Goal: Transaction & Acquisition: Purchase product/service

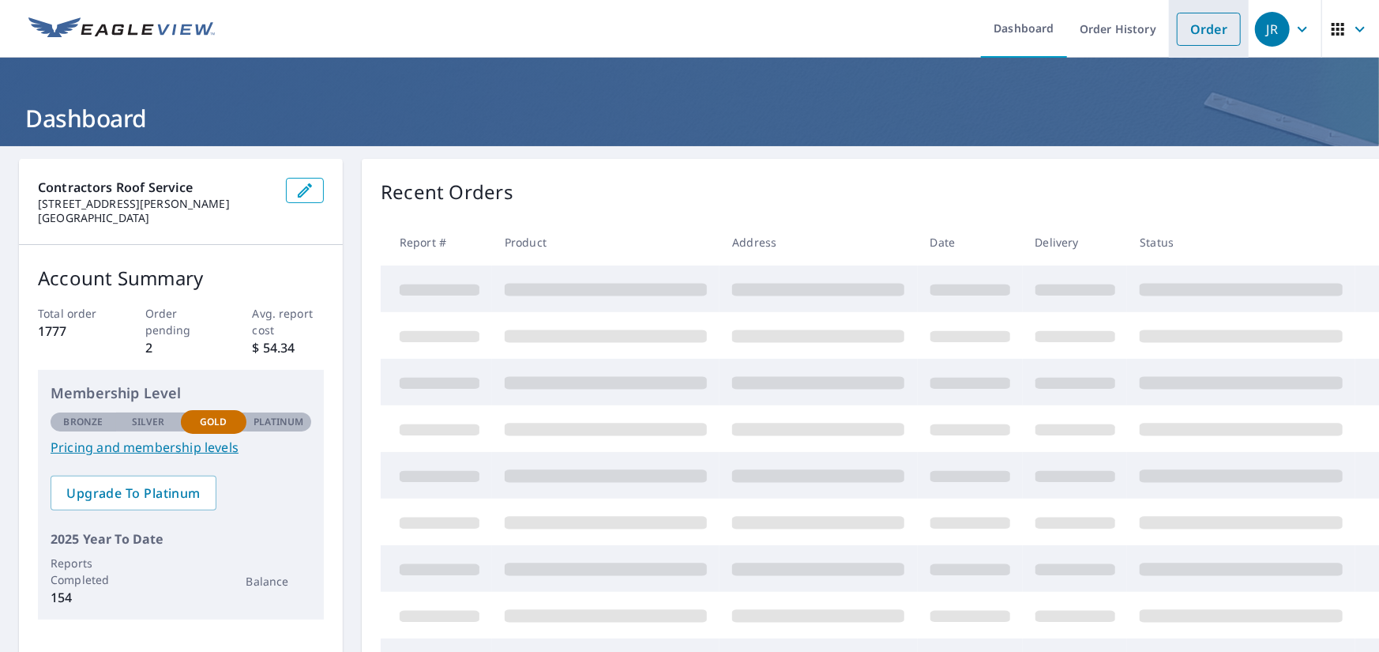
click at [1187, 28] on link "Order" at bounding box center [1209, 29] width 64 height 33
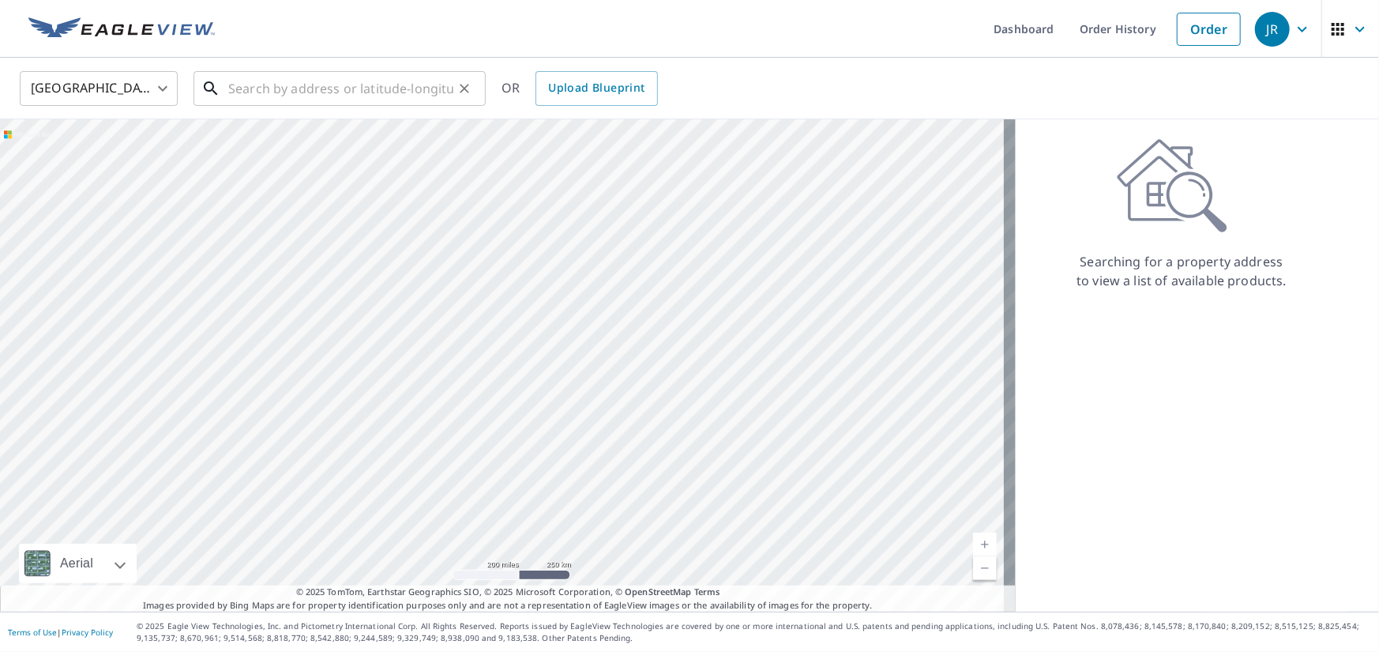
click at [330, 92] on input "text" at bounding box center [340, 88] width 225 height 44
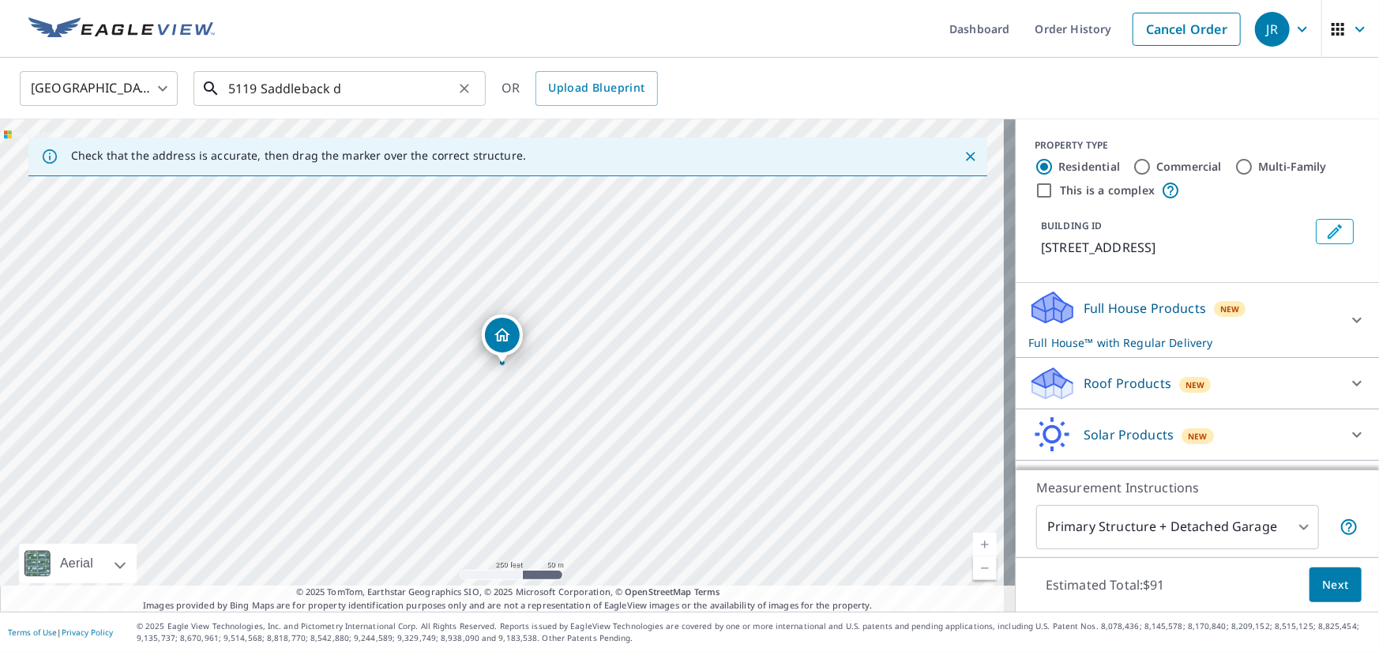
click at [378, 90] on input "5119 Saddleback d" at bounding box center [340, 88] width 225 height 44
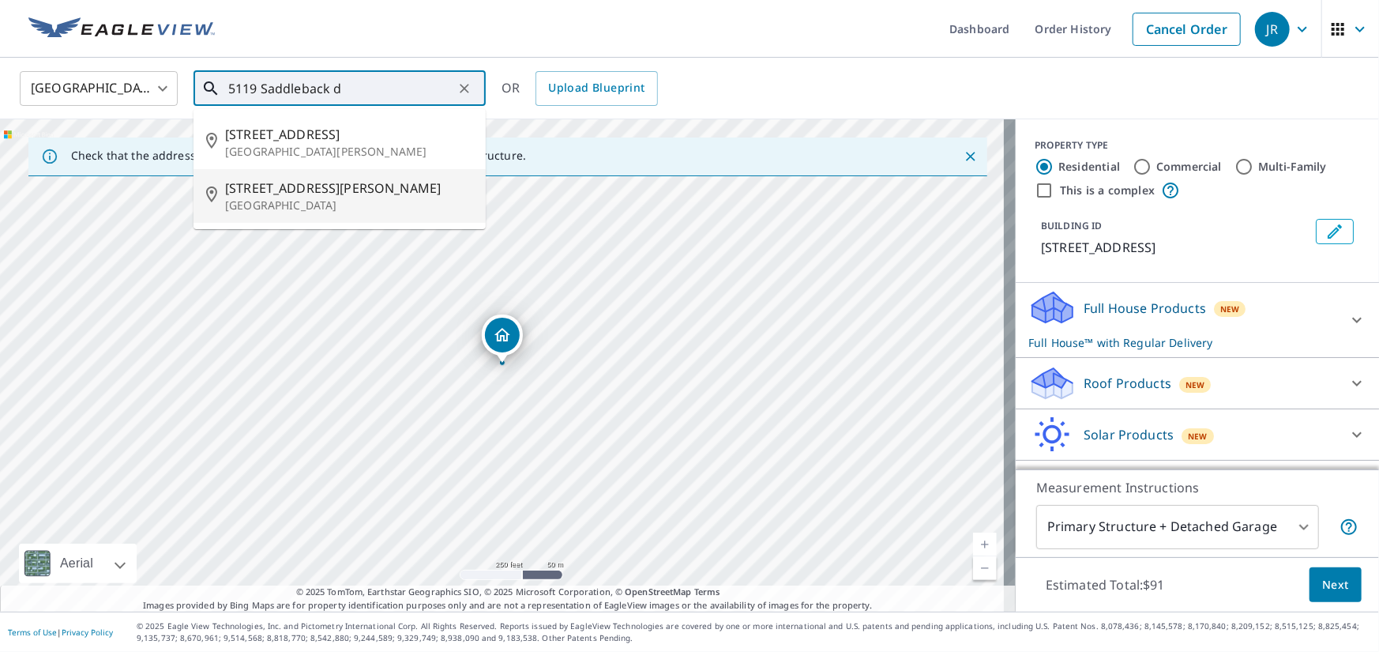
click at [402, 196] on span "[STREET_ADDRESS][PERSON_NAME]" at bounding box center [349, 188] width 248 height 19
type input "[STREET_ADDRESS]"
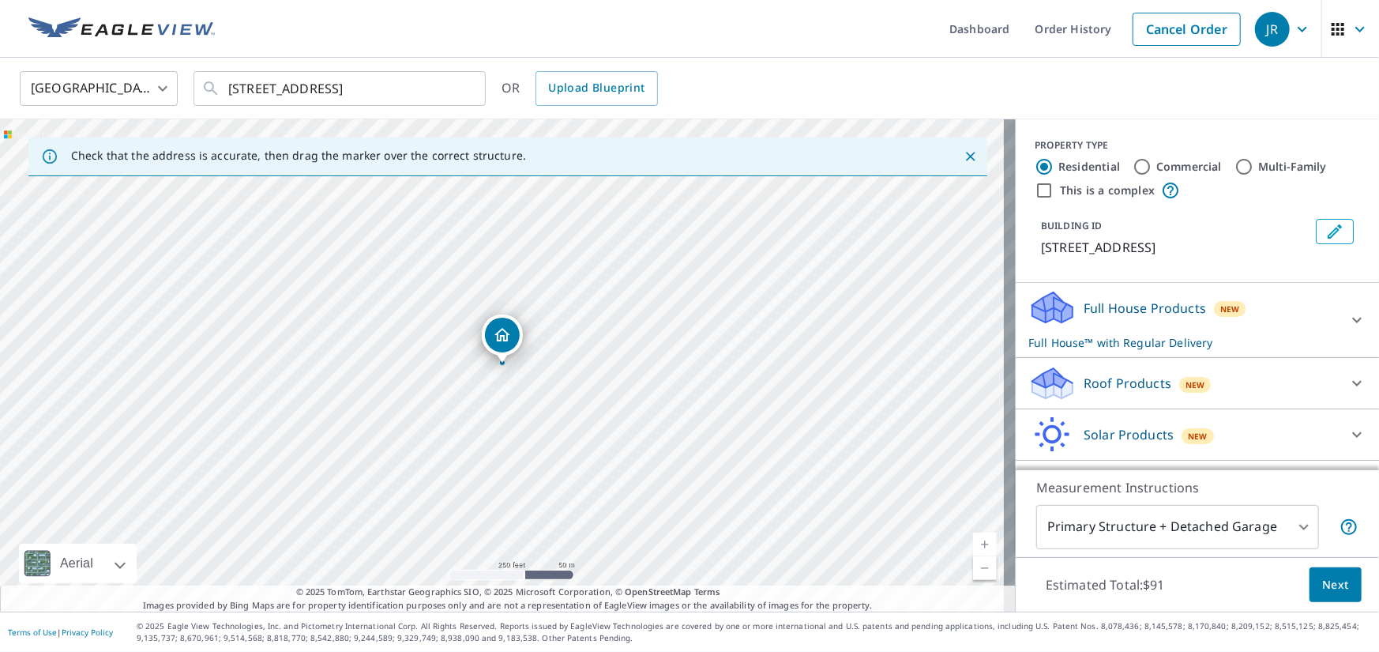
click at [1246, 399] on div "Roof Products New" at bounding box center [1183, 383] width 310 height 37
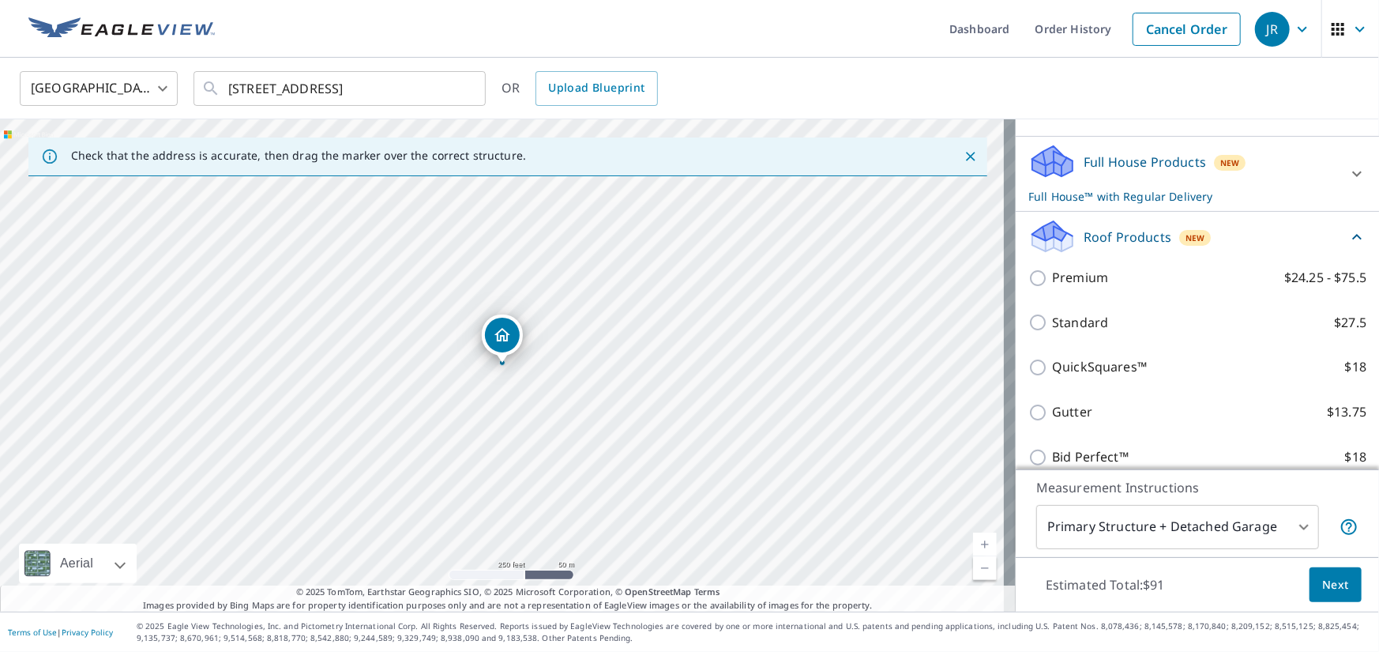
scroll to position [158, 0]
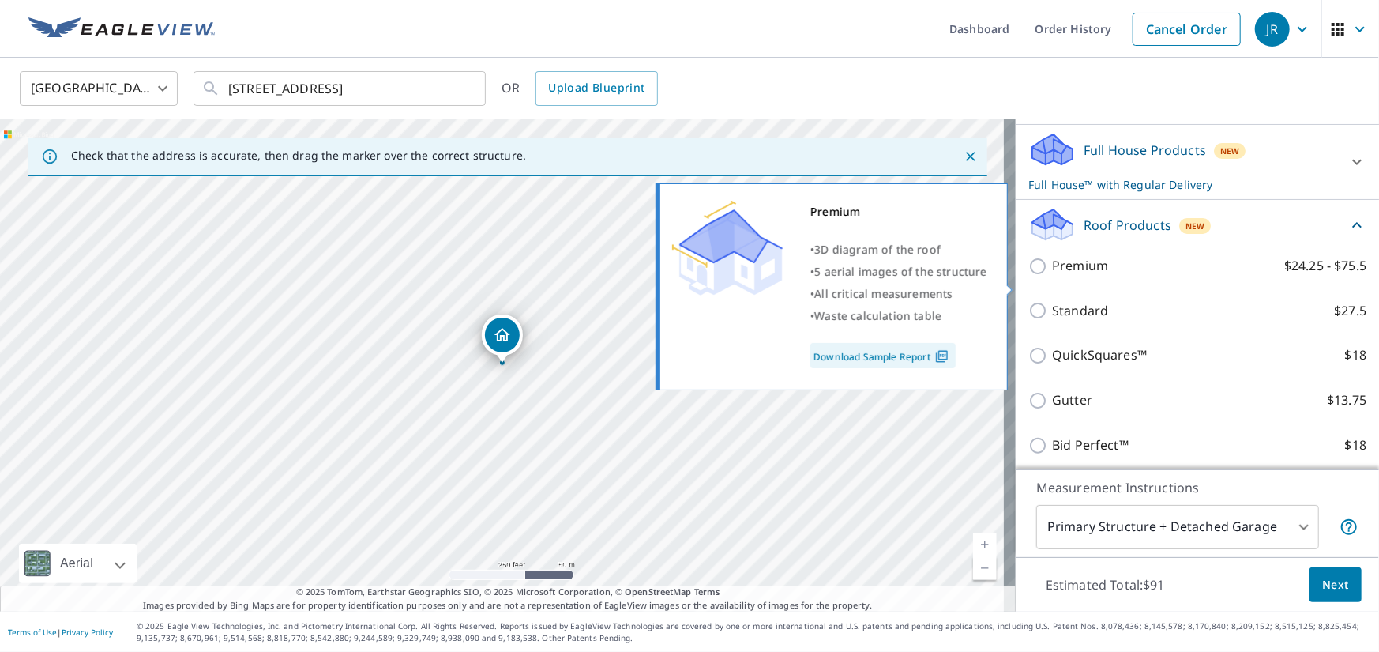
click at [1029, 276] on input "Premium $24.25 - $75.5" at bounding box center [1040, 266] width 24 height 19
checkbox input "true"
checkbox input "false"
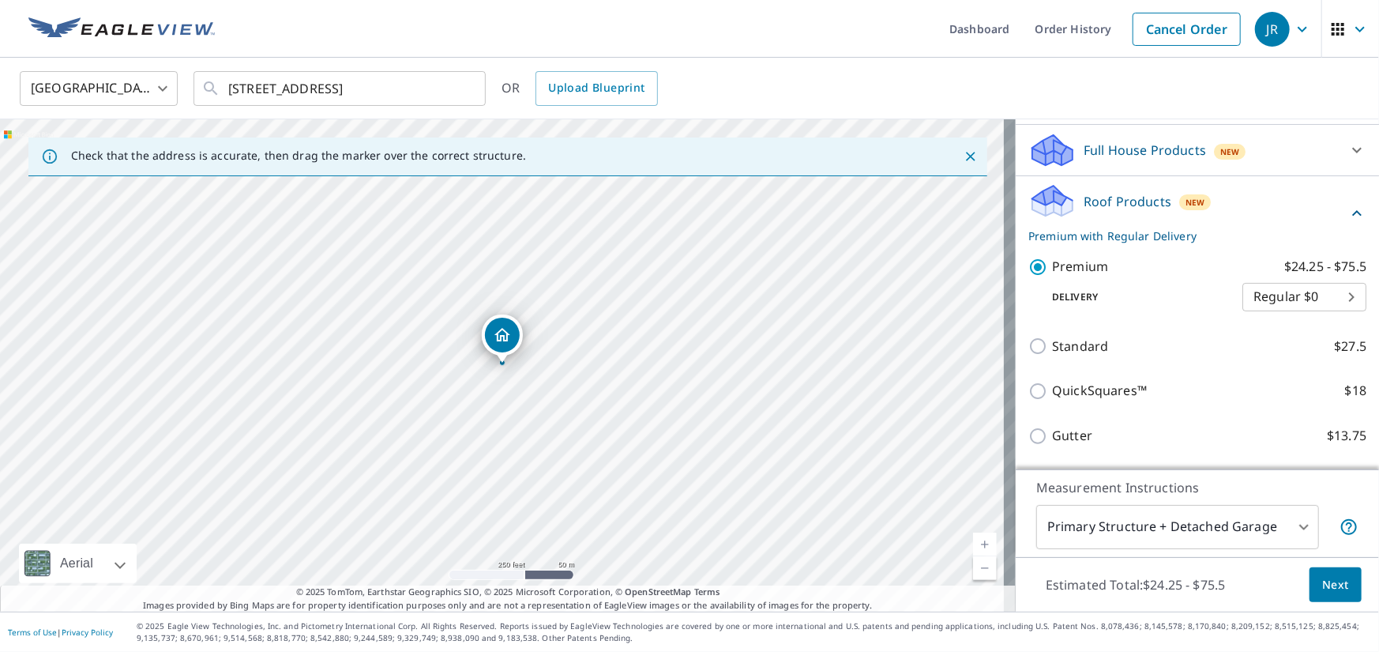
click at [1313, 318] on body "[PERSON_NAME] Dashboard Order History Cancel Order JR United States US ​ [STREE…" at bounding box center [689, 326] width 1379 height 652
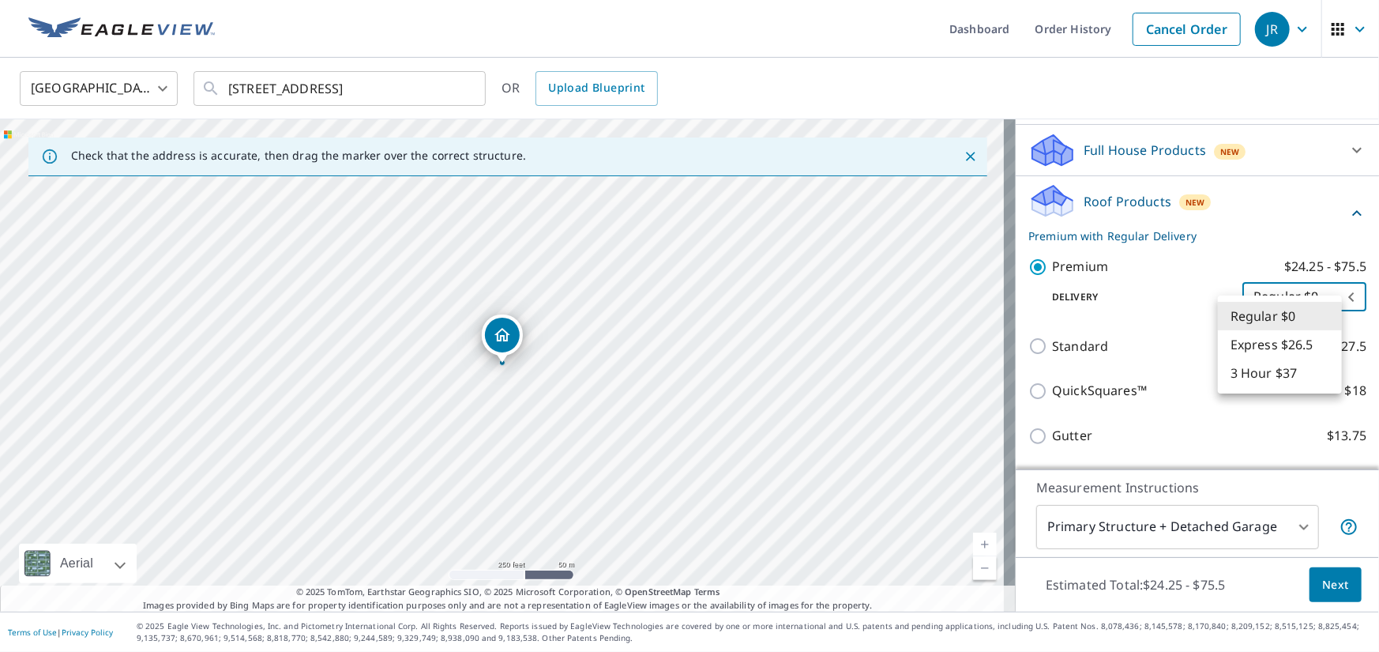
click at [1307, 314] on li "Regular $0" at bounding box center [1280, 316] width 124 height 28
click at [1343, 576] on button "Next" at bounding box center [1336, 585] width 52 height 36
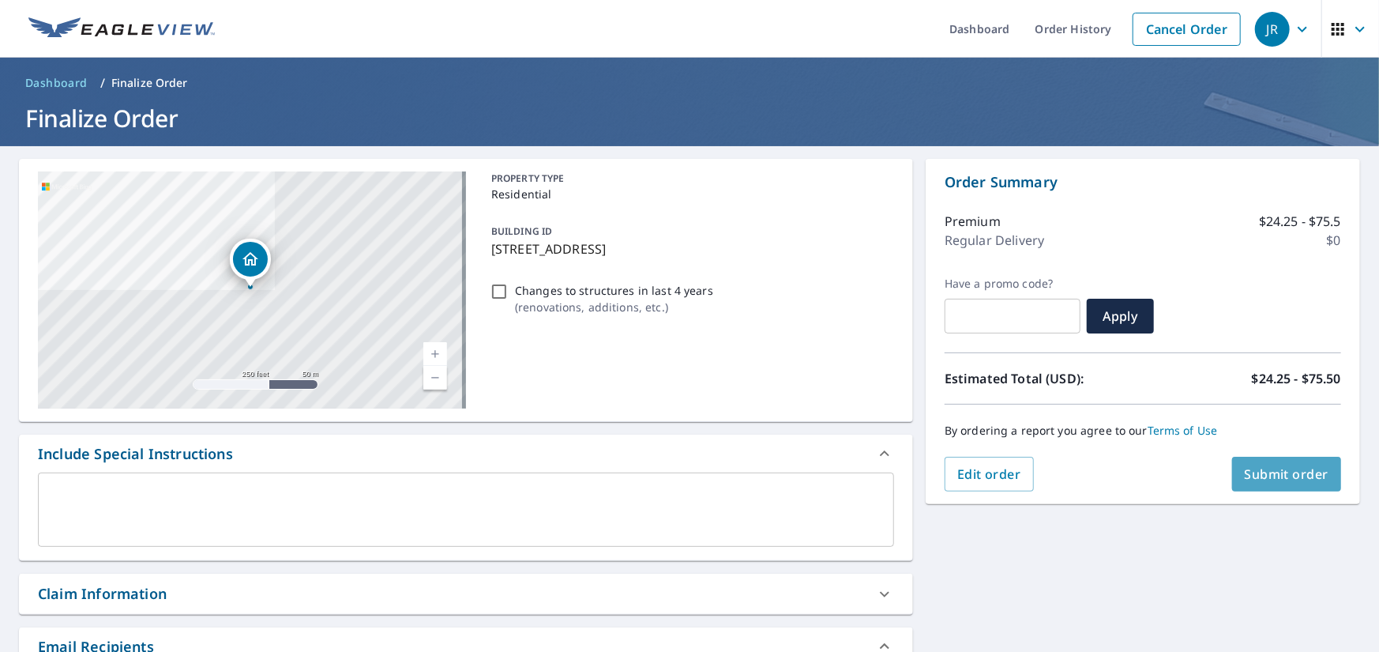
click at [1295, 476] on span "Submit order" at bounding box center [1287, 473] width 85 height 17
checkbox input "true"
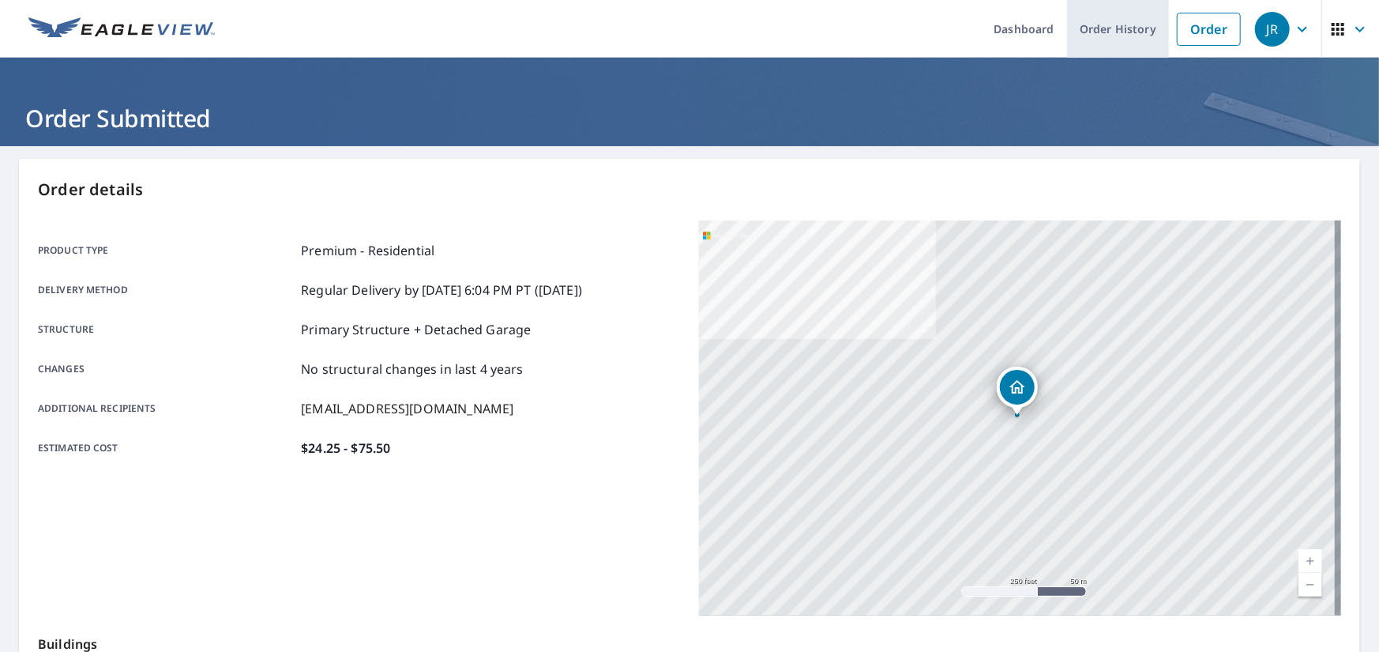
click at [1125, 36] on link "Order History" at bounding box center [1118, 29] width 102 height 58
